Goal: Task Accomplishment & Management: Use online tool/utility

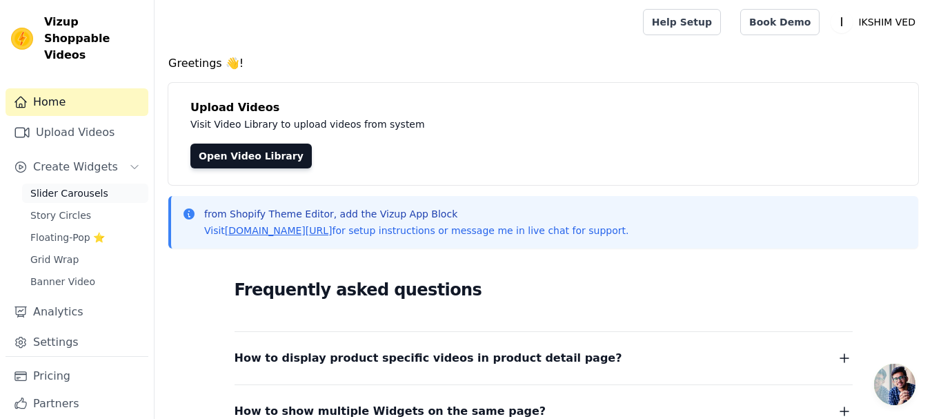
click at [70, 186] on span "Slider Carousels" at bounding box center [69, 193] width 78 height 14
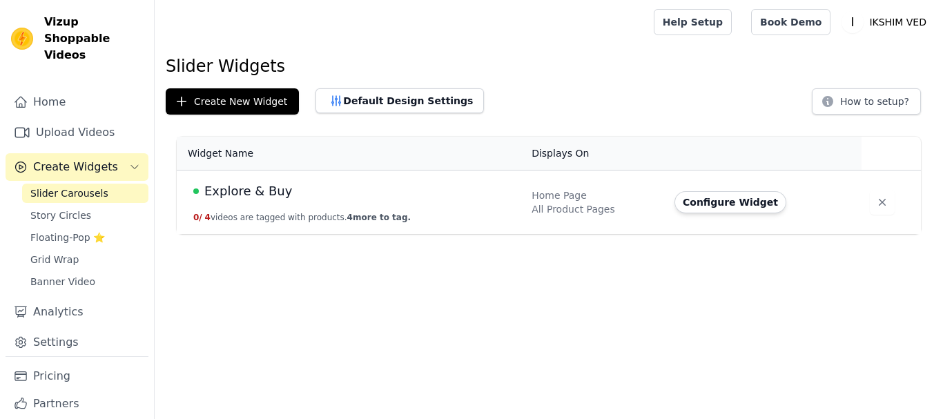
click at [75, 127] on link "Upload Videos" at bounding box center [77, 133] width 143 height 28
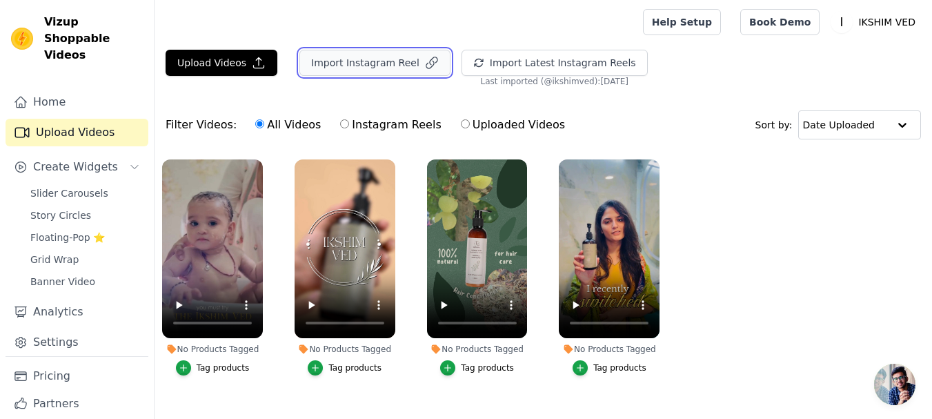
click at [360, 62] on button "Import Instagram Reel" at bounding box center [374, 63] width 151 height 26
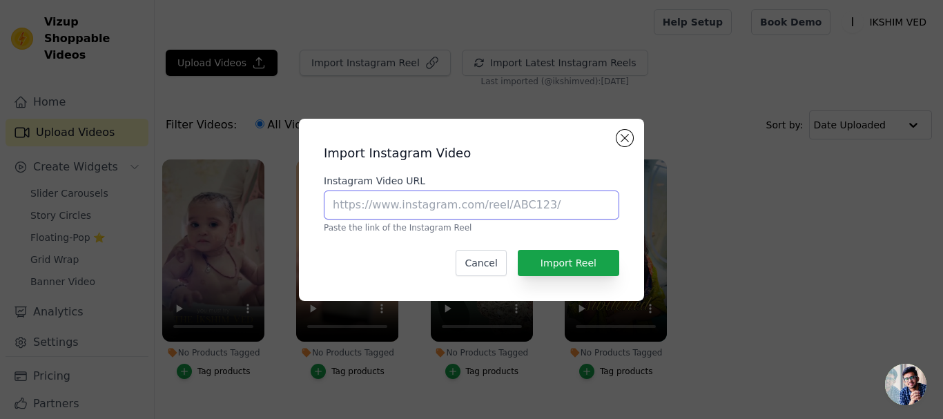
click at [426, 205] on input "Instagram Video URL" at bounding box center [471, 204] width 295 height 29
paste input "https://www.instagram.com/reel/DOyQc2QAvJX/?igsh=MXAyZXQ2YjNnOWc1Yg=="
drag, startPoint x: 442, startPoint y: 207, endPoint x: 645, endPoint y: 208, distance: 203.6
click at [645, 208] on div "Import Instagram Video Instagram Video URL https://www.instagram.com/reel/DOyQc…" at bounding box center [471, 210] width 898 height 226
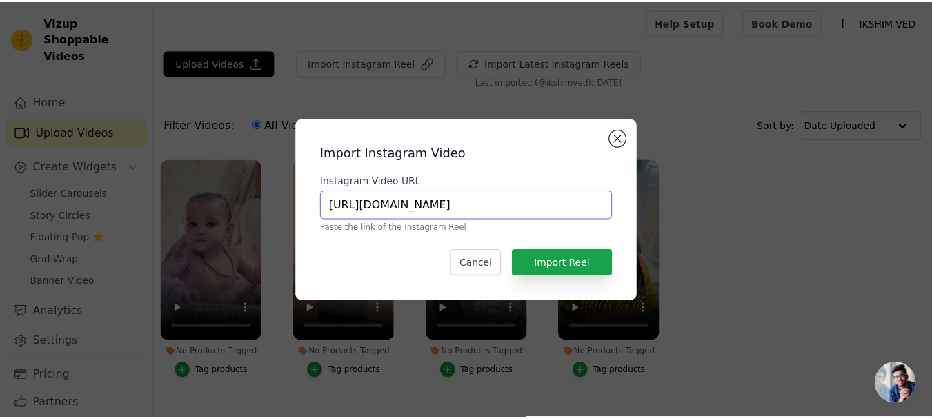
scroll to position [0, 0]
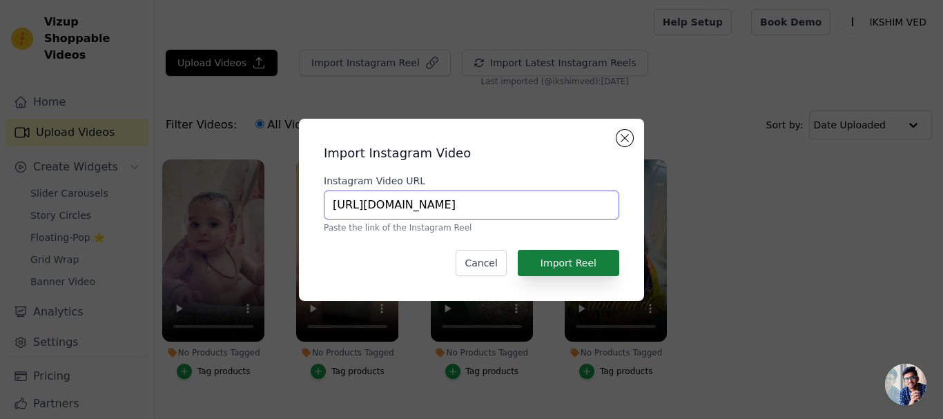
type input "https://www.instagram.com/reel/DOyQc2QAvJX"
click at [579, 264] on button "Import Reel" at bounding box center [568, 263] width 101 height 26
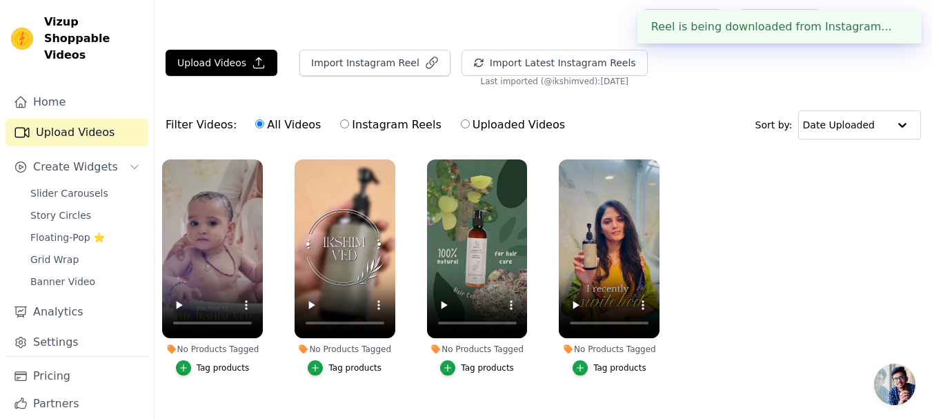
click at [896, 26] on button "✖" at bounding box center [900, 27] width 16 height 17
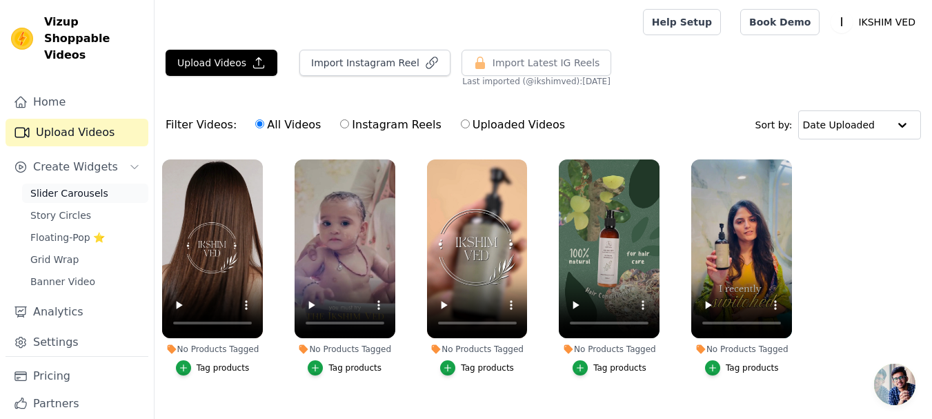
click at [70, 186] on span "Slider Carousels" at bounding box center [69, 193] width 78 height 14
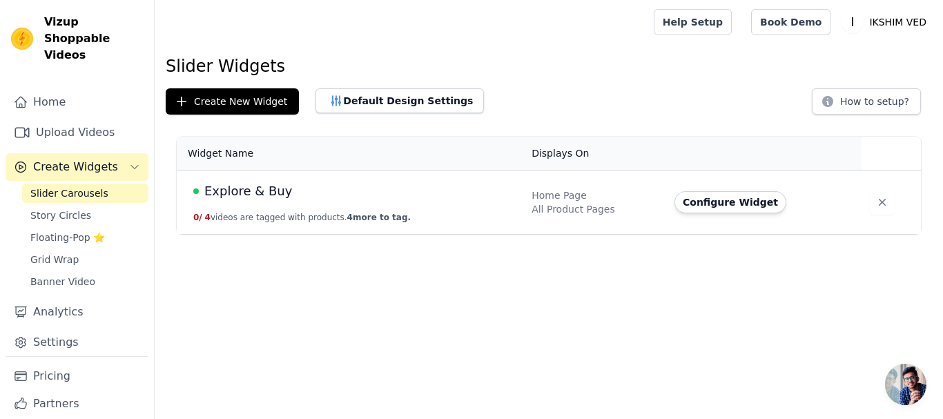
click at [308, 195] on div "Explore & Buy" at bounding box center [354, 190] width 322 height 19
click at [274, 195] on span "Explore & Buy" at bounding box center [248, 190] width 88 height 19
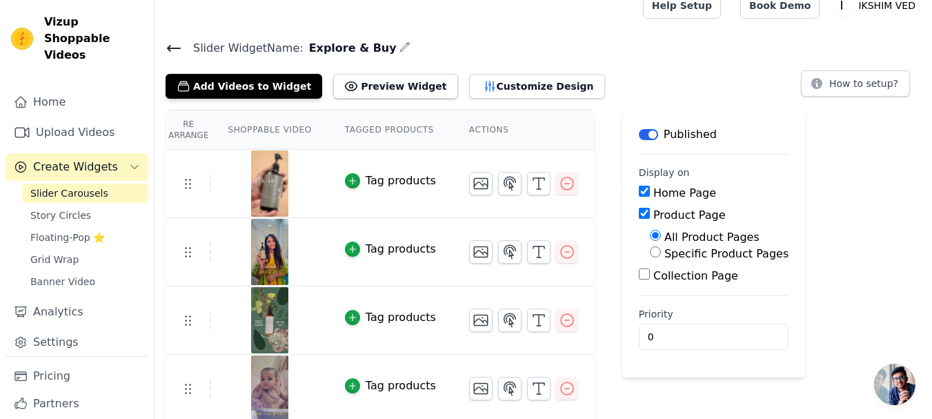
scroll to position [20, 0]
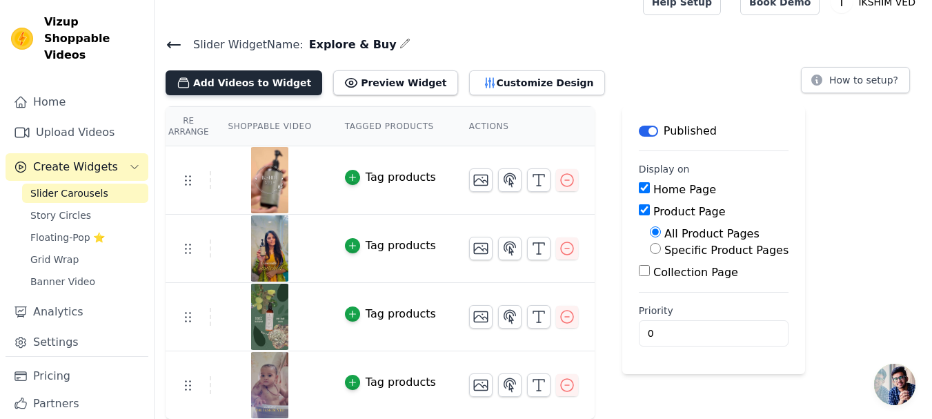
click at [260, 86] on button "Add Videos to Widget" at bounding box center [244, 82] width 157 height 25
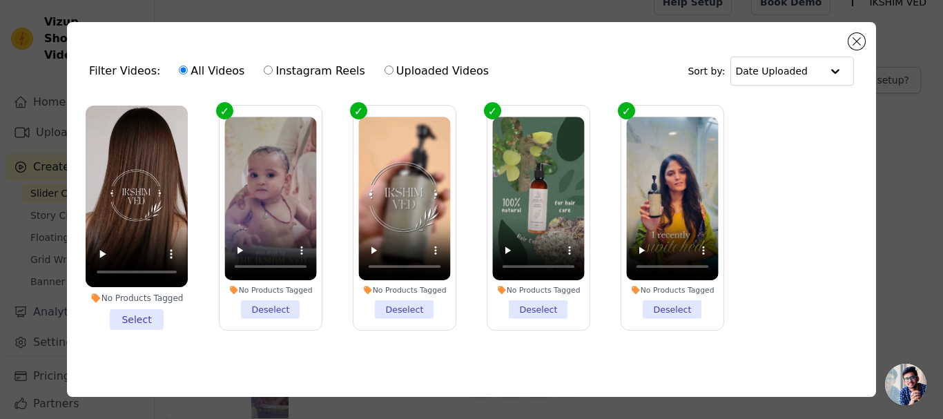
click at [146, 313] on li "No Products Tagged Select" at bounding box center [137, 218] width 102 height 224
click at [0, 0] on input "No Products Tagged Select" at bounding box center [0, 0] width 0 height 0
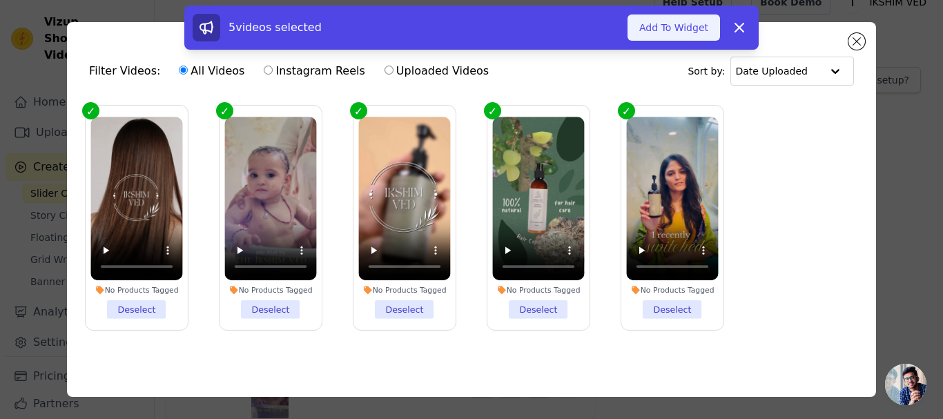
click at [687, 25] on button "Add To Widget" at bounding box center [673, 27] width 92 height 26
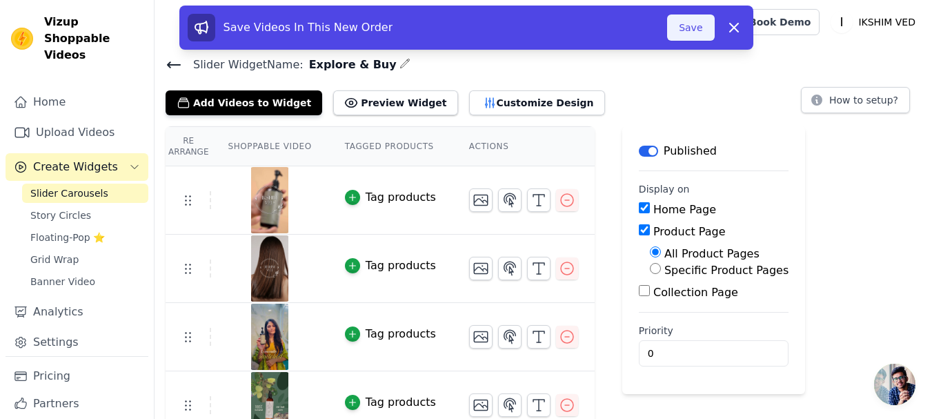
click at [704, 26] on button "Save" at bounding box center [690, 27] width 47 height 26
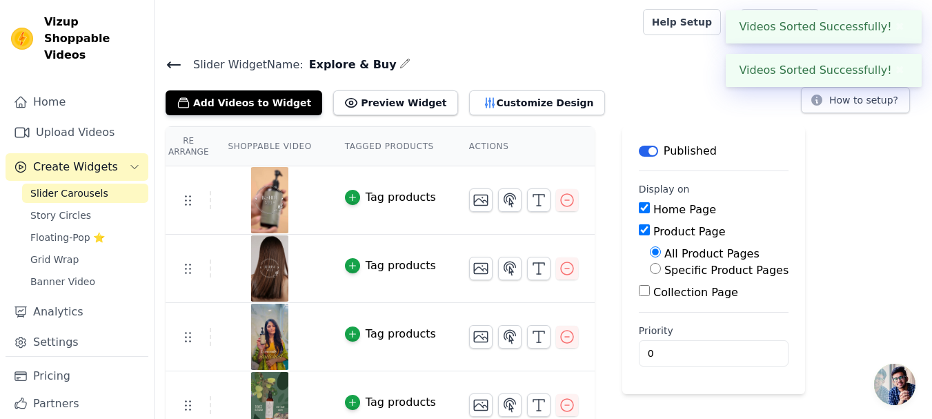
click at [896, 78] on button "✖" at bounding box center [900, 70] width 16 height 17
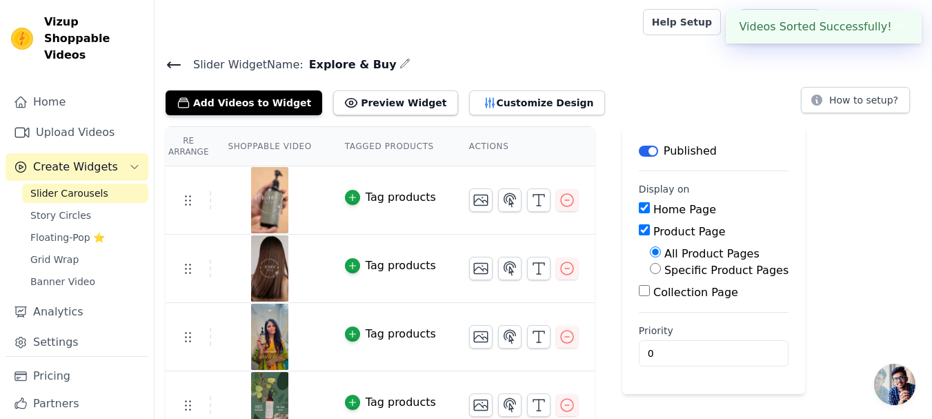
click at [898, 26] on button "✖" at bounding box center [900, 27] width 16 height 17
